Goal: Task Accomplishment & Management: Use online tool/utility

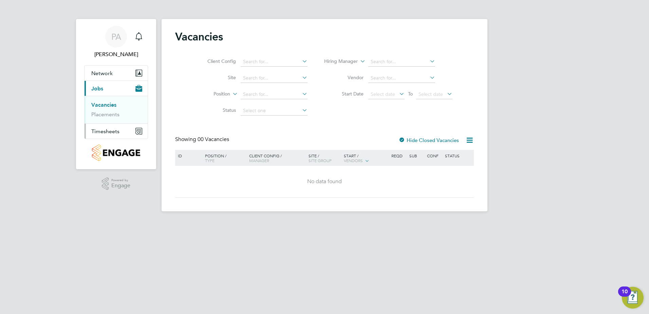
click at [117, 133] on span "Timesheets" at bounding box center [105, 131] width 28 height 6
click at [109, 136] on button "Timesheets" at bounding box center [116, 131] width 63 height 15
click at [106, 122] on link "Timesheets" at bounding box center [105, 120] width 28 height 6
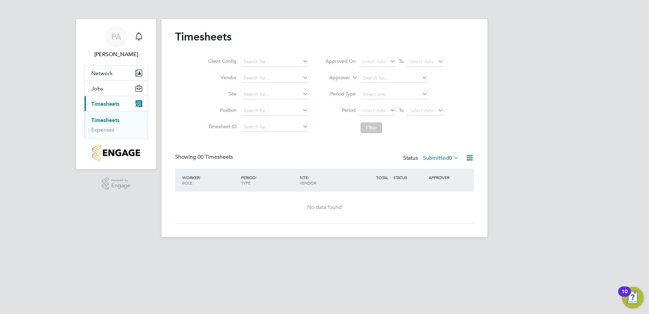
click at [449, 159] on span "0" at bounding box center [450, 157] width 3 height 7
click at [399, 144] on div "Timesheets Client Config Vendor Site Position Timesheet ID Approved On Select d…" at bounding box center [324, 127] width 299 height 194
click at [271, 99] on div "Timesheets Client Config Vendor Site Position Timesheet ID Approved On Select d…" at bounding box center [325, 128] width 326 height 218
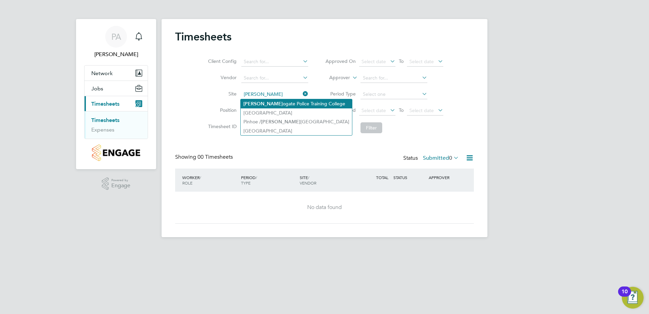
drag, startPoint x: 277, startPoint y: 101, endPoint x: 293, endPoint y: 106, distance: 17.4
click at [277, 101] on li "Harr ogate Police Training College" at bounding box center [296, 103] width 111 height 9
type input "Harrogate Police Training College"
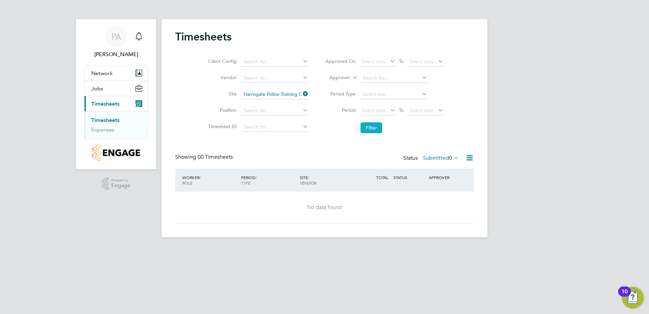
drag, startPoint x: 360, startPoint y: 127, endPoint x: 365, endPoint y: 127, distance: 4.8
click at [362, 127] on li "Filter" at bounding box center [384, 128] width 135 height 18
click at [366, 127] on button "Filter" at bounding box center [372, 127] width 22 height 11
click at [440, 160] on label "Submitted 0" at bounding box center [441, 157] width 36 height 7
click at [370, 126] on button "Filter" at bounding box center [372, 127] width 22 height 11
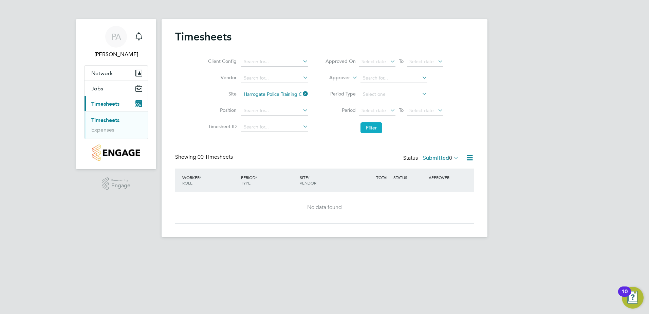
click at [375, 130] on button "Filter" at bounding box center [372, 127] width 22 height 11
click at [379, 130] on button "Filter" at bounding box center [372, 127] width 22 height 11
click at [425, 160] on label "Submitted 0" at bounding box center [441, 157] width 36 height 7
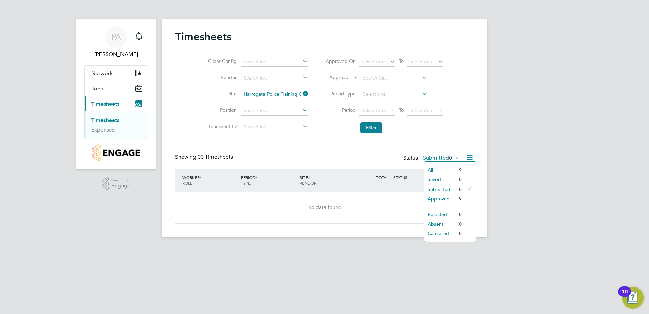
drag, startPoint x: 433, startPoint y: 163, endPoint x: 434, endPoint y: 167, distance: 4.9
click at [433, 163] on div "All Saved Submitted Approved Rejected Absent Cancelled 9 0 0 9 0 0 0" at bounding box center [450, 201] width 52 height 81
click at [433, 160] on label "Submitted 0" at bounding box center [441, 157] width 36 height 7
click at [430, 168] on li "All" at bounding box center [439, 170] width 31 height 10
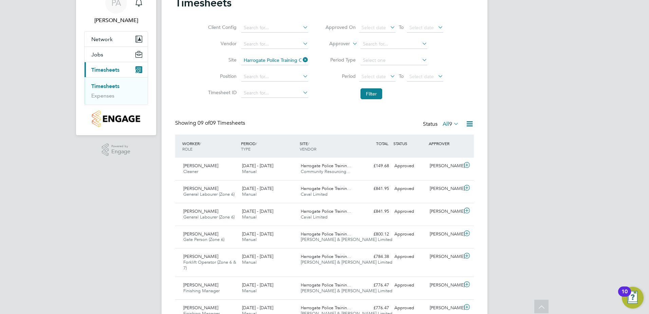
click at [107, 86] on link "Timesheets" at bounding box center [105, 86] width 28 height 6
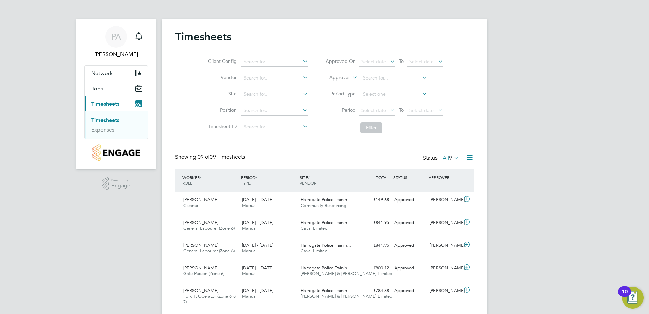
click at [116, 119] on link "Timesheets" at bounding box center [105, 120] width 28 height 6
